Goal: Check status: Check status

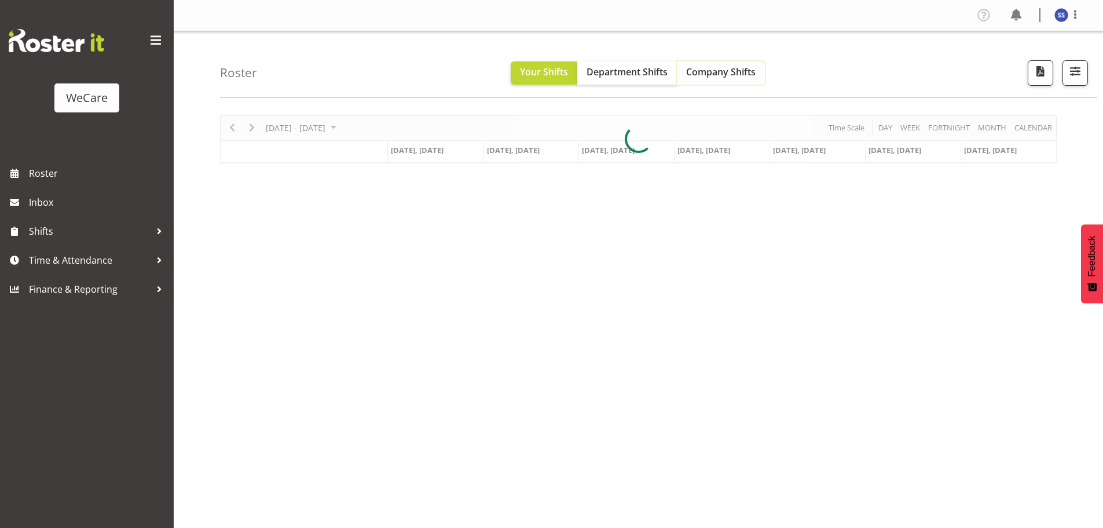
click at [732, 75] on span "Company Shifts" at bounding box center [721, 71] width 70 height 13
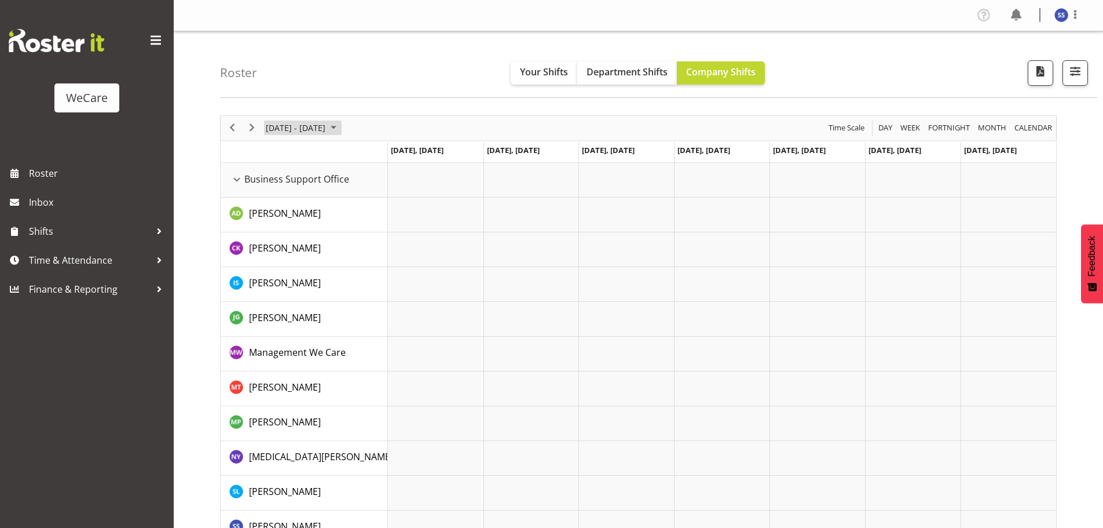
click at [341, 130] on span "June 2024" at bounding box center [334, 127] width 14 height 14
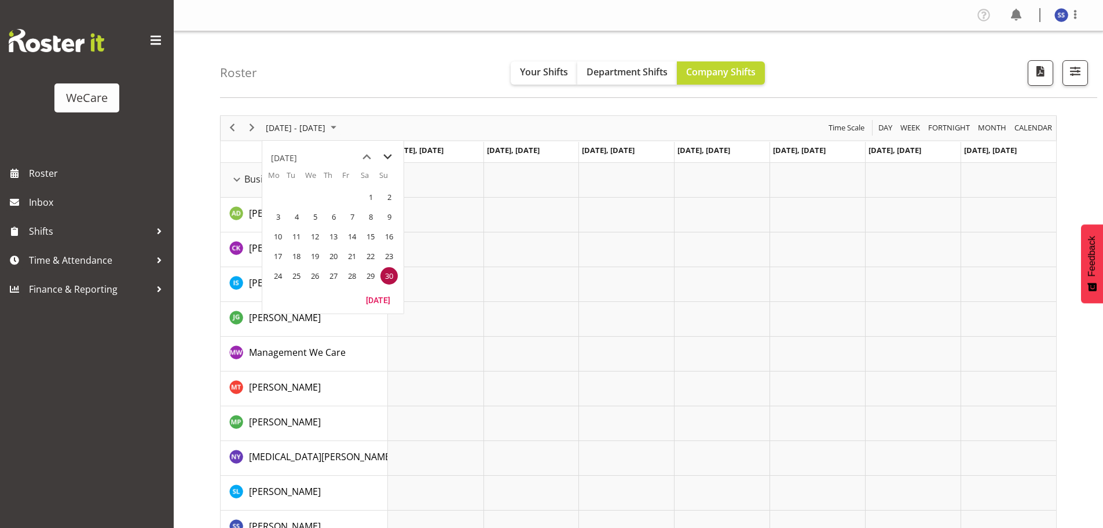
click at [396, 153] on span "next month" at bounding box center [388, 157] width 20 height 21
click at [393, 154] on span "next month" at bounding box center [388, 157] width 20 height 21
click at [391, 155] on span "next month" at bounding box center [388, 157] width 20 height 21
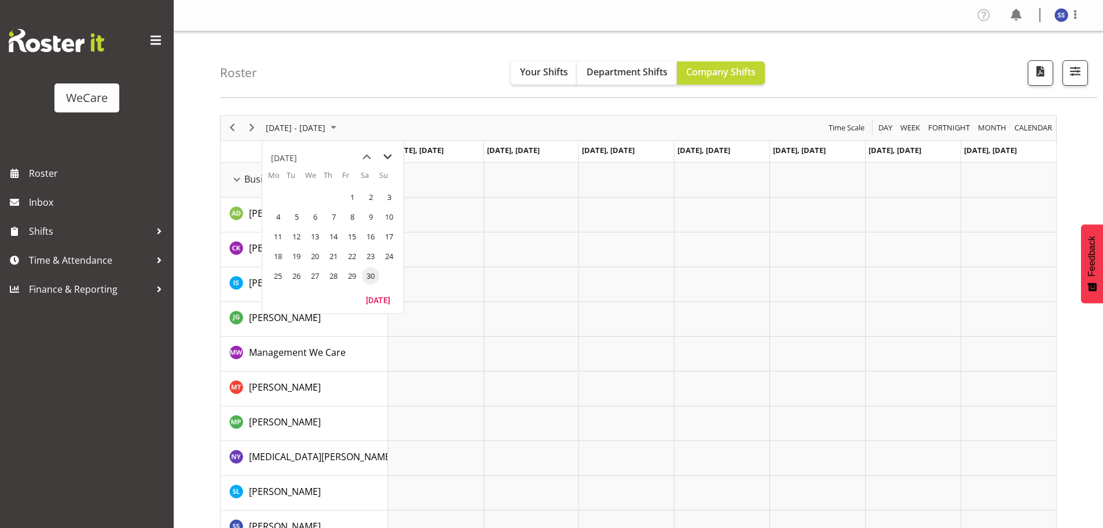
click at [391, 155] on span "next month" at bounding box center [388, 157] width 20 height 21
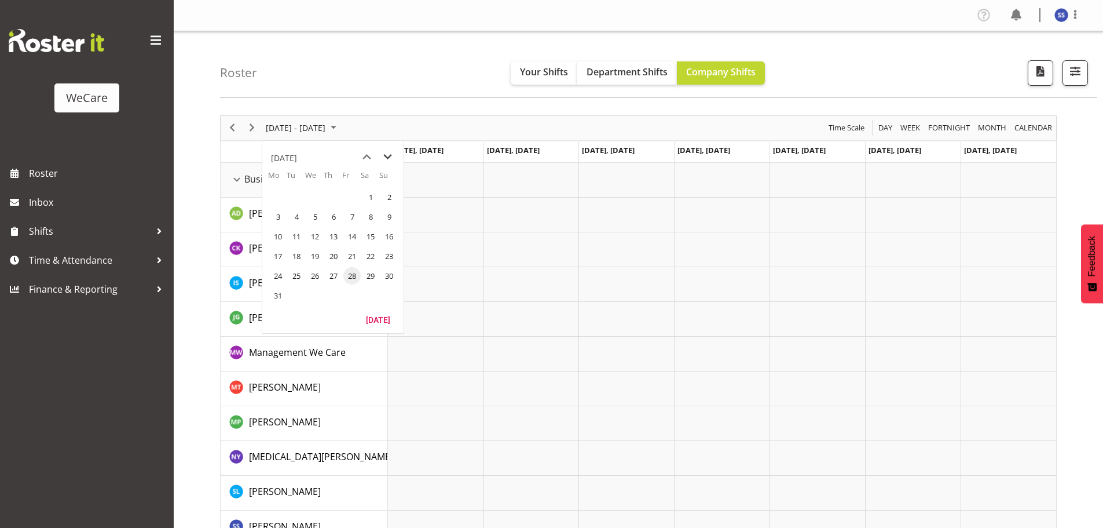
click at [391, 155] on span "next month" at bounding box center [388, 157] width 20 height 21
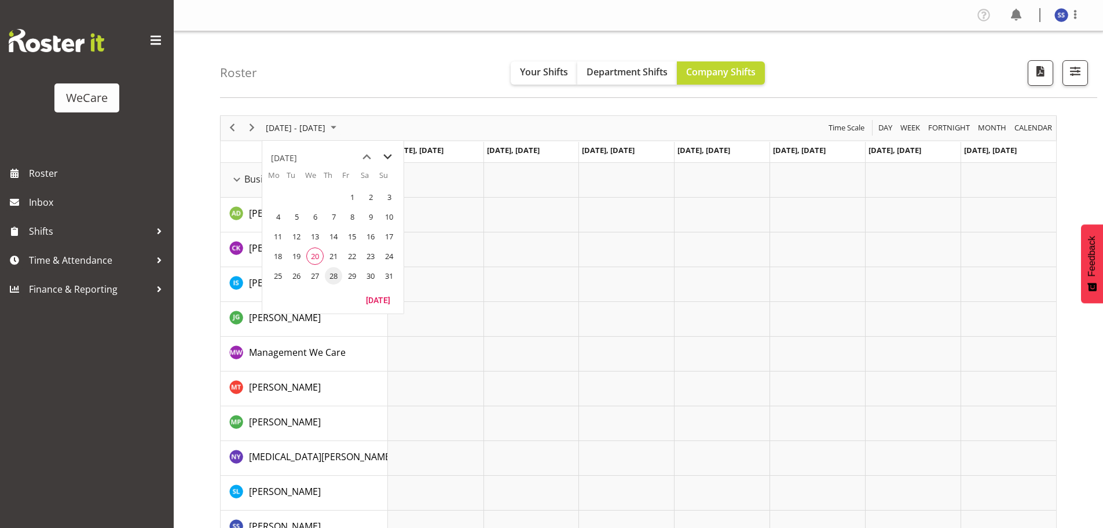
click at [391, 155] on span "next month" at bounding box center [388, 157] width 20 height 21
click at [359, 154] on span "previous month" at bounding box center [367, 157] width 20 height 21
click at [363, 153] on span "previous month" at bounding box center [367, 157] width 20 height 21
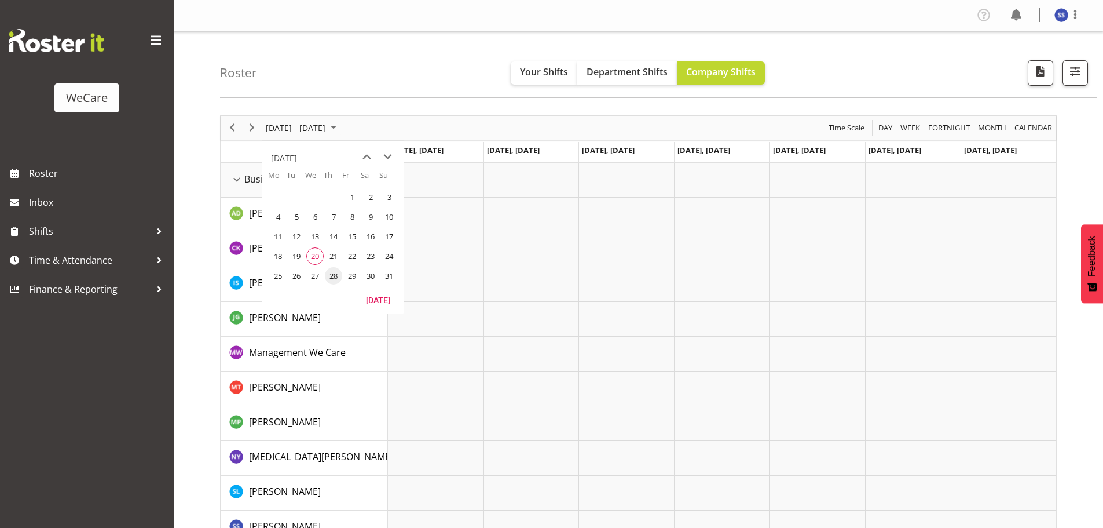
click at [311, 258] on span "20" at bounding box center [314, 255] width 17 height 17
